Goal: Navigation & Orientation: Find specific page/section

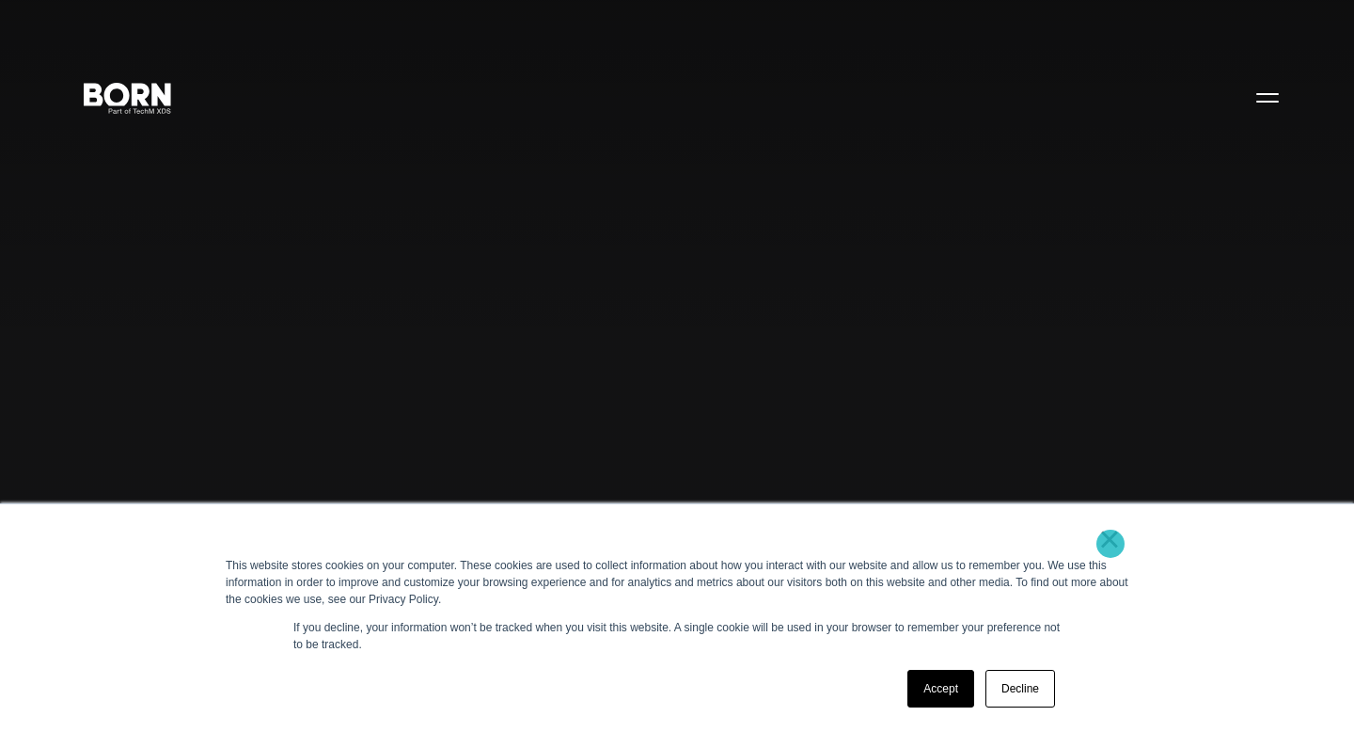
click at [1111, 544] on link "×" at bounding box center [1109, 538] width 23 height 17
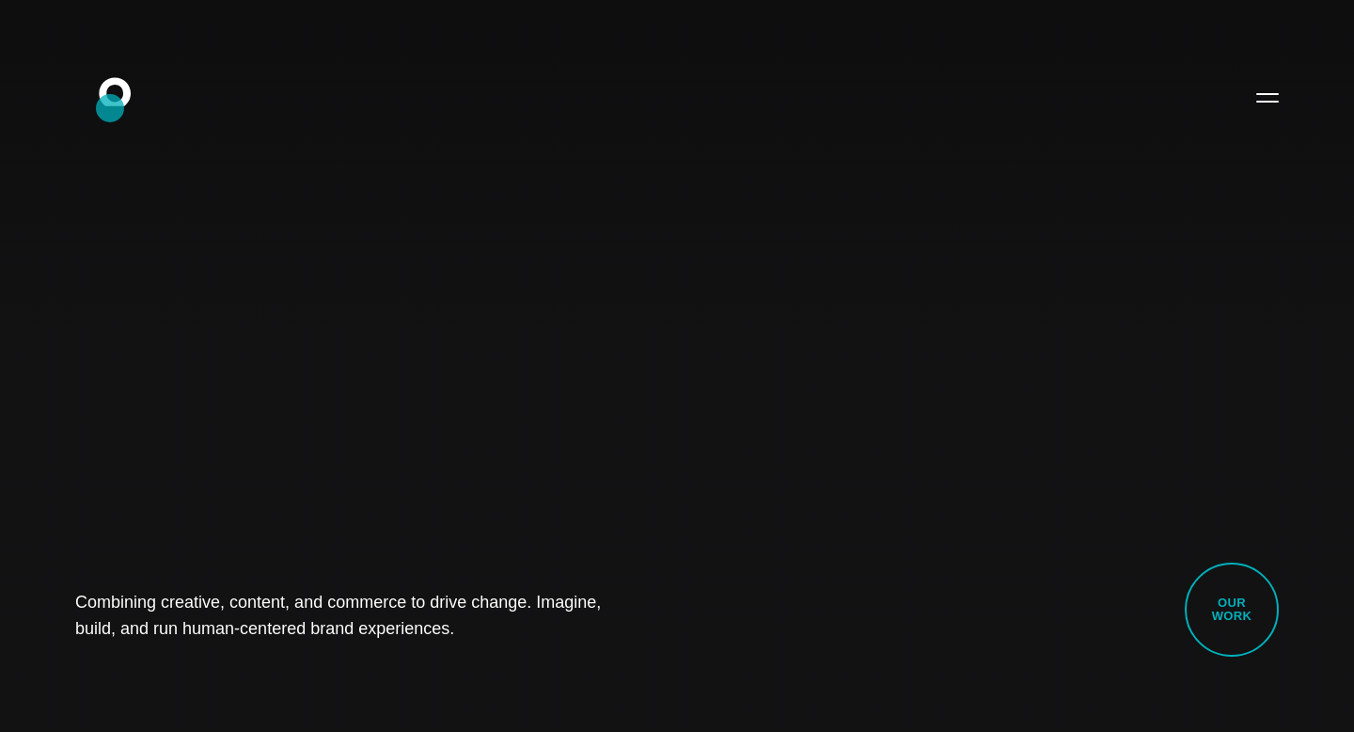
click at [115, 103] on icon at bounding box center [115, 91] width 32 height 28
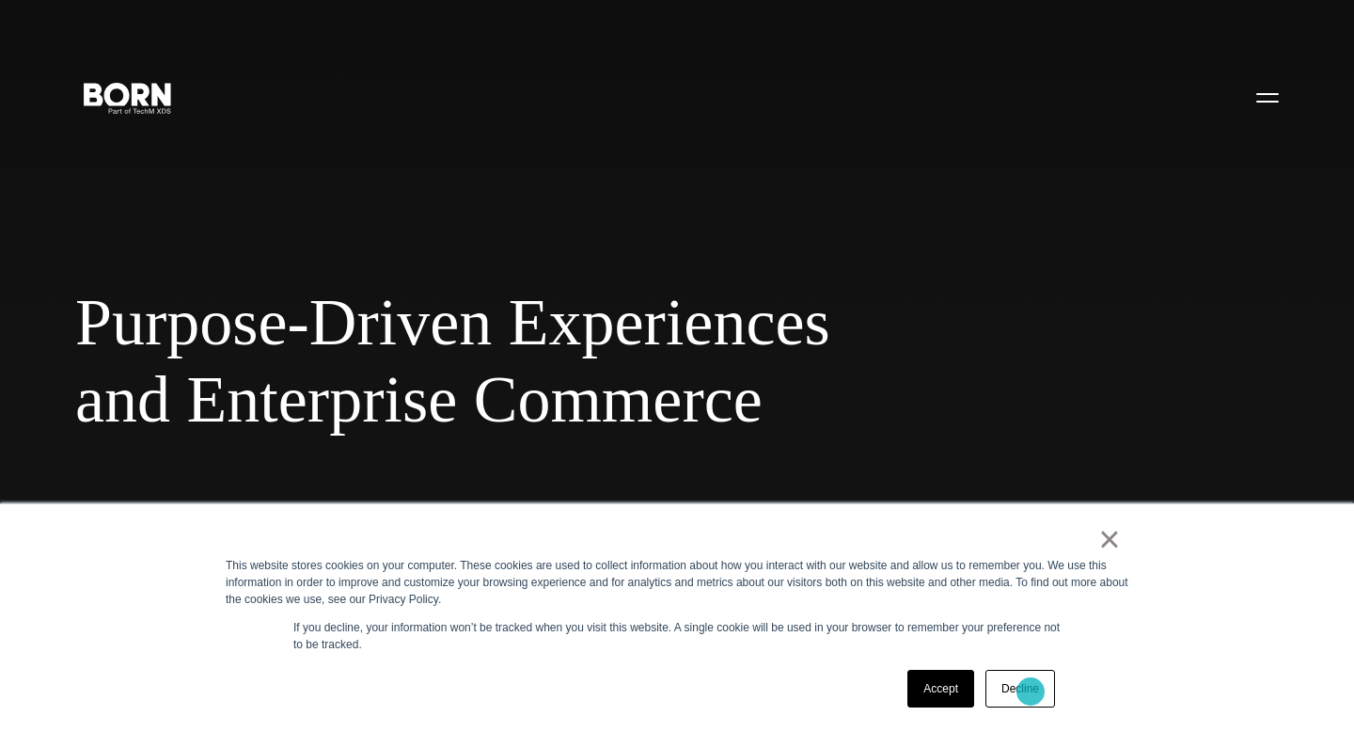
click at [1031, 691] on link "Decline" at bounding box center [1021, 689] width 70 height 38
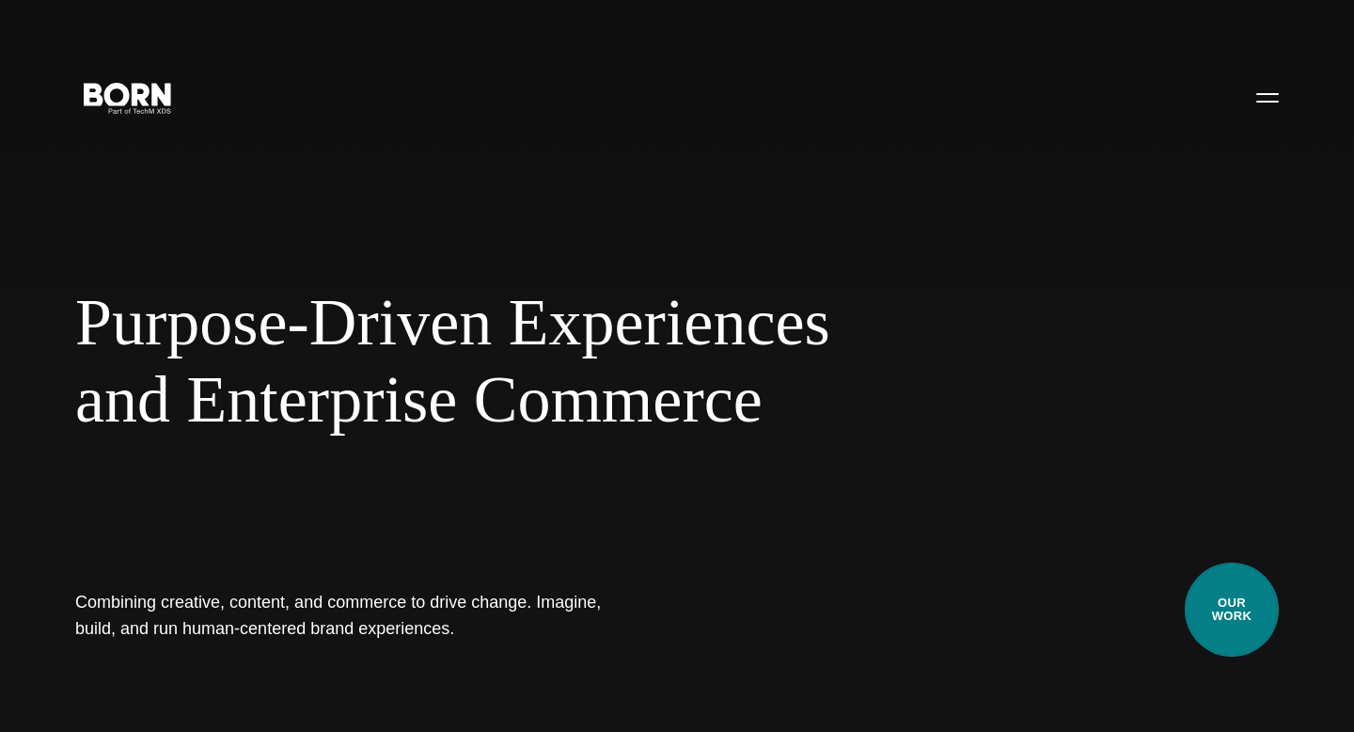
click at [1242, 610] on link "Our Work" at bounding box center [1232, 609] width 94 height 94
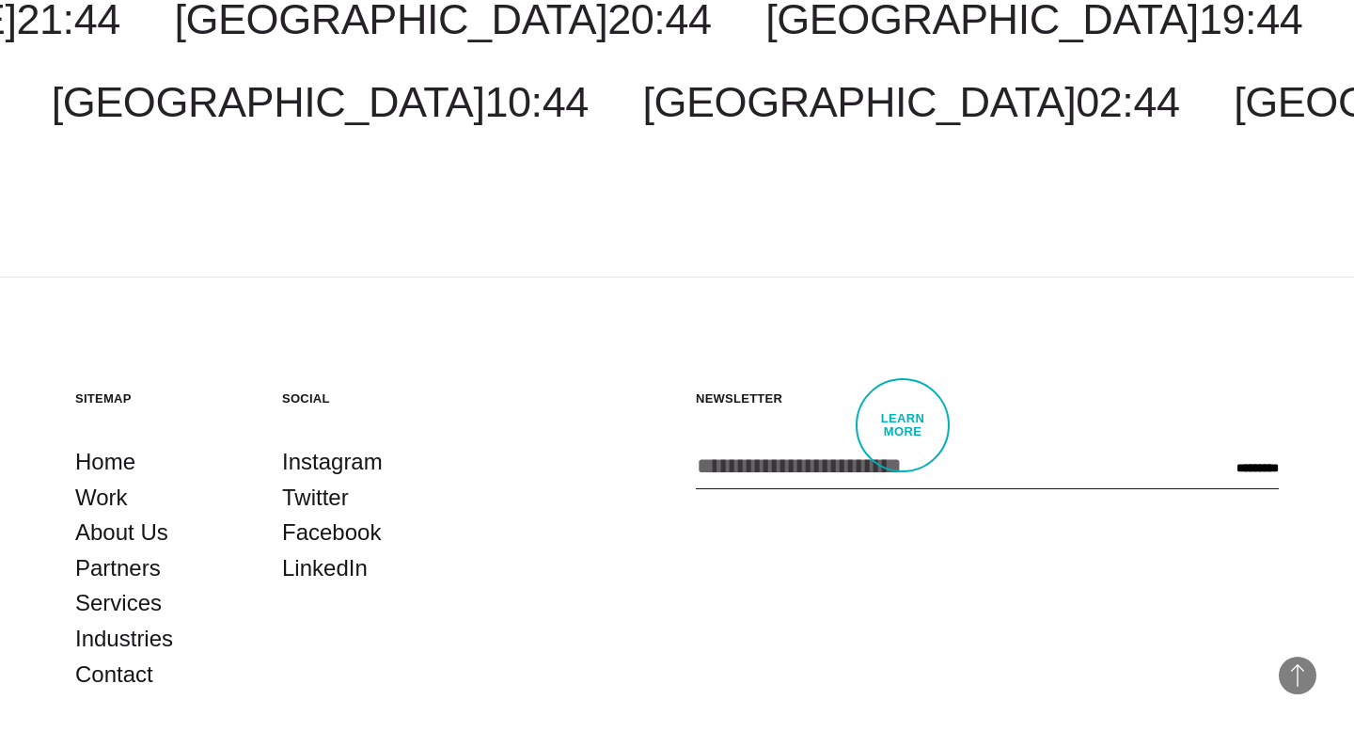
scroll to position [5550, 0]
click at [130, 572] on link "Partners" at bounding box center [118, 567] width 86 height 36
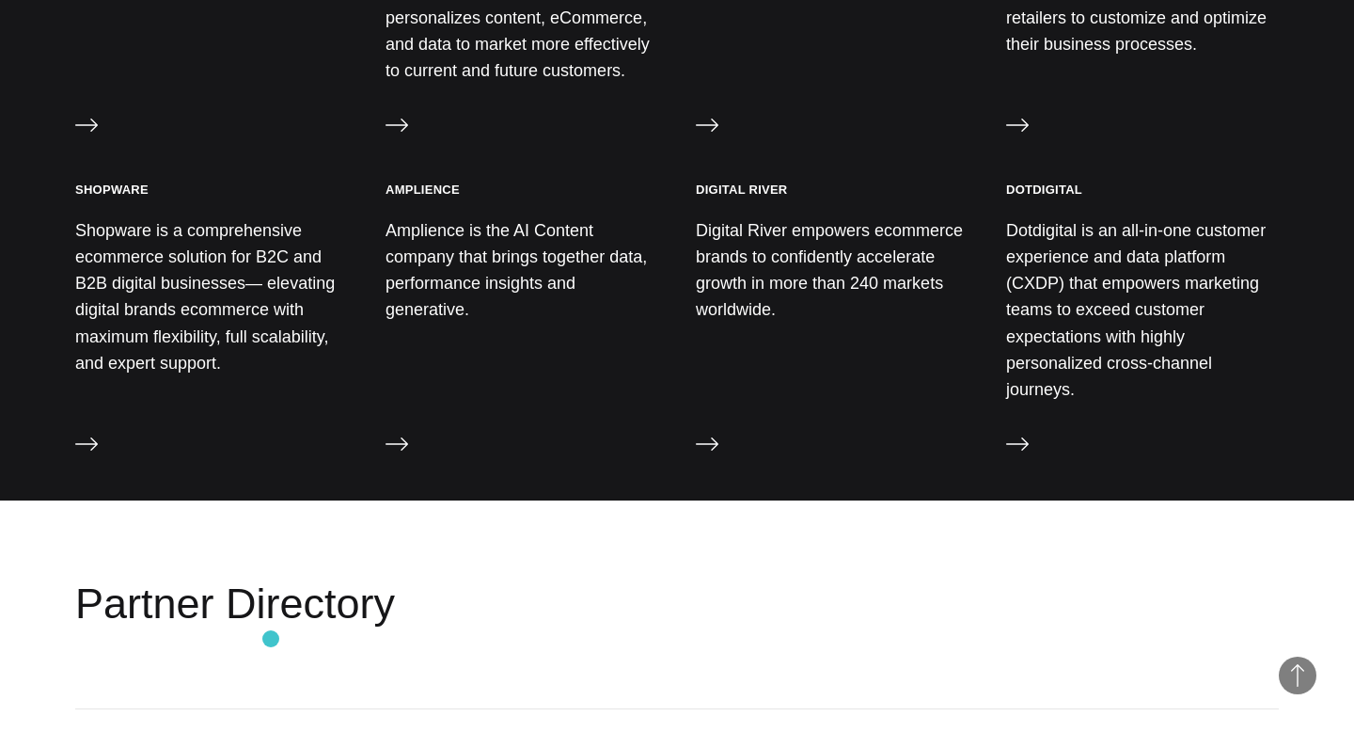
scroll to position [1934, 0]
